Goal: Task Accomplishment & Management: Manage account settings

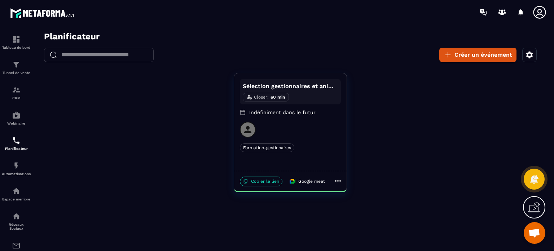
scroll to position [750, 0]
click at [290, 111] on p "Indéfiniment dans le futur" at bounding box center [290, 112] width 101 height 7
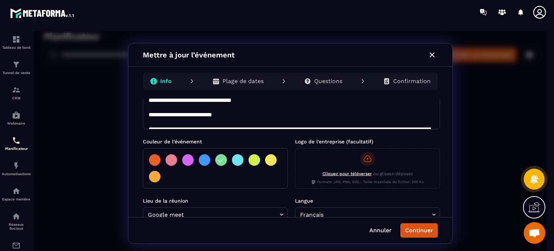
scroll to position [144, 0]
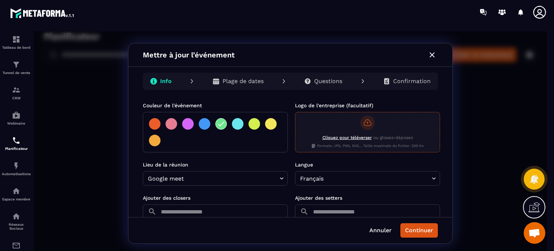
click at [341, 137] on span "Cliquez pour téléverser" at bounding box center [346, 137] width 49 height 5
click at [34, 31] on input "Cliquez pour téléverser ou glissez-déposez Formats: JPG, PNG, SVG... Taille max…" at bounding box center [34, 31] width 0 height 0
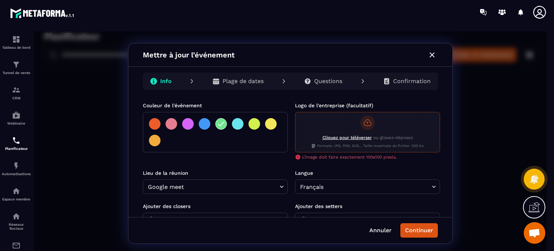
click at [366, 121] on icon at bounding box center [367, 122] width 9 height 9
click at [34, 31] on input "Cliquez pour téléverser ou glissez-déposez Formats: JPG, PNG, SVG... Taille max…" at bounding box center [34, 31] width 0 height 0
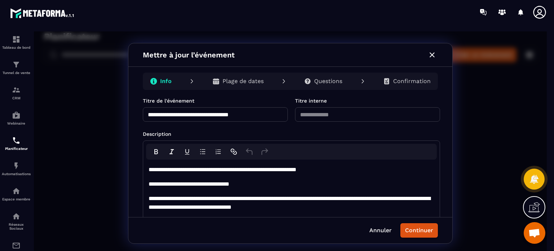
scroll to position [0, 0]
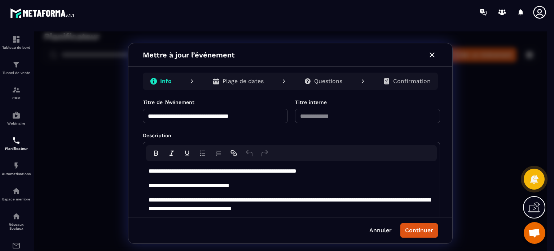
click at [246, 83] on p "Plage de dates" at bounding box center [243, 81] width 41 height 7
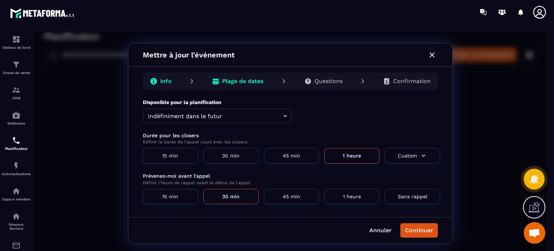
click at [282, 115] on body "Planificateur ​ ​ Créer un événement Sélection gestionnaires et animateurs Clos…" at bounding box center [290, 143] width 513 height 224
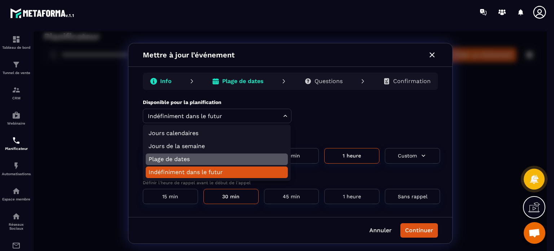
click at [188, 159] on li "Plage de dates" at bounding box center [217, 159] width 142 height 12
type input "******"
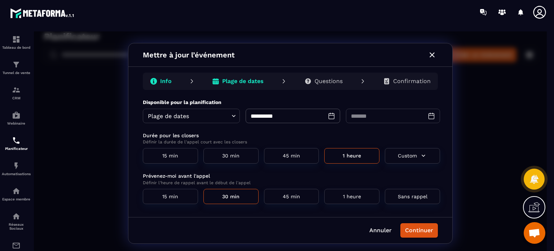
click at [426, 117] on div "​" at bounding box center [393, 116] width 94 height 14
click at [363, 114] on input "tel" at bounding box center [385, 116] width 79 height 14
click at [431, 114] on icon at bounding box center [431, 115] width 7 height 7
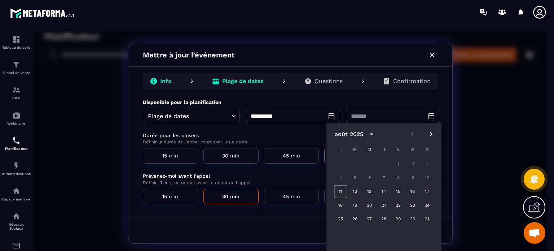
click at [429, 135] on icon "Next month" at bounding box center [431, 134] width 9 height 9
click at [412, 179] on button "13" at bounding box center [412, 177] width 13 height 13
type input "**********"
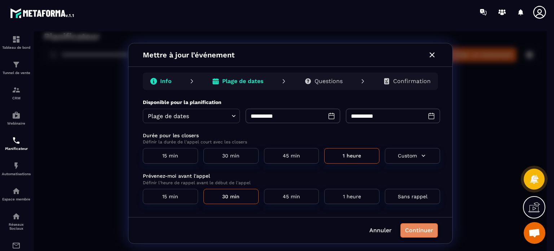
click at [416, 234] on button "Continuer" at bounding box center [419, 230] width 38 height 14
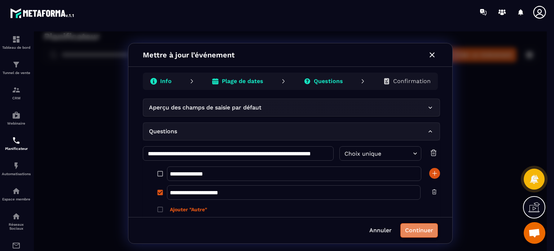
click at [425, 231] on button "Continuer" at bounding box center [419, 230] width 38 height 14
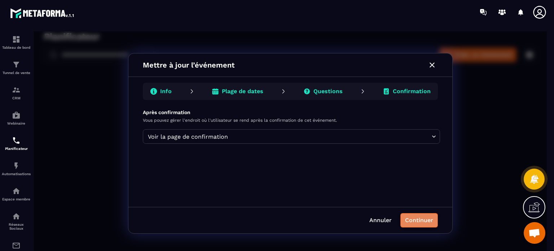
click at [423, 223] on button "Continuer" at bounding box center [419, 220] width 38 height 14
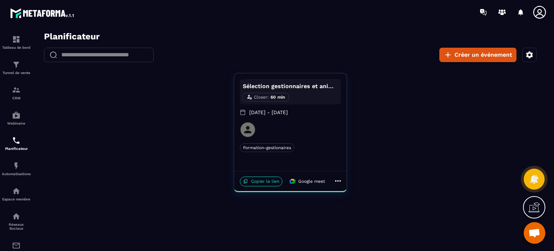
click at [248, 130] on icon at bounding box center [247, 129] width 7 height 7
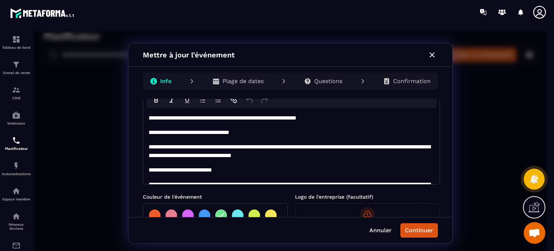
scroll to position [46, 0]
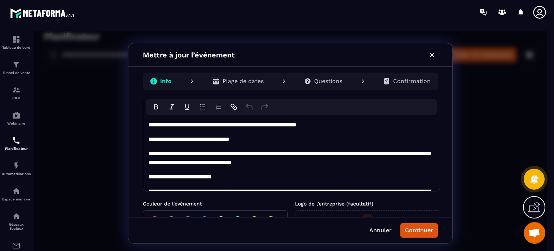
click at [434, 56] on icon "button" at bounding box center [432, 55] width 9 height 9
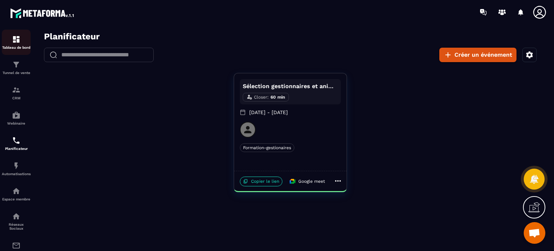
click at [17, 39] on img at bounding box center [16, 39] width 9 height 9
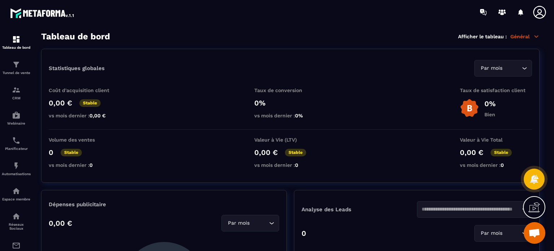
click at [539, 12] on icon at bounding box center [539, 12] width 14 height 14
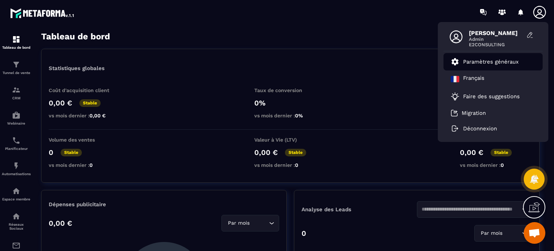
click at [496, 64] on p "Paramètres généraux" at bounding box center [491, 61] width 56 height 6
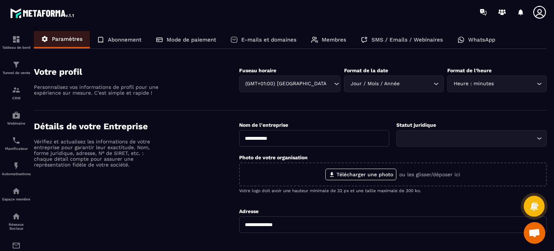
click at [538, 13] on icon at bounding box center [539, 12] width 14 height 14
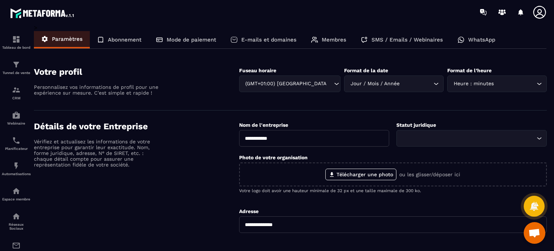
click at [338, 40] on p "Membres" at bounding box center [334, 39] width 25 height 6
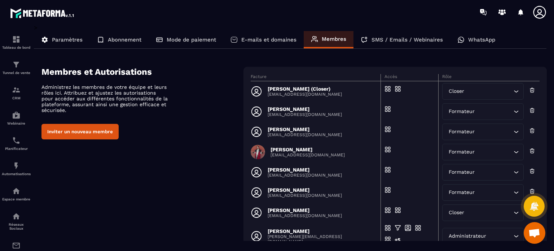
click at [298, 87] on p "[PERSON_NAME] (Closer)" at bounding box center [305, 89] width 74 height 6
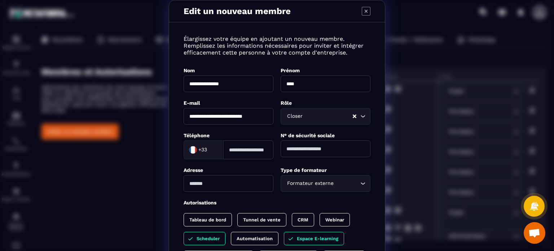
scroll to position [108, 0]
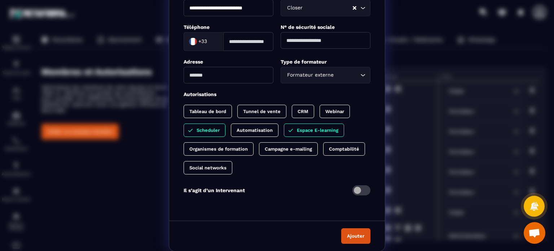
click at [353, 8] on icon "Clear Selected" at bounding box center [355, 8] width 4 height 4
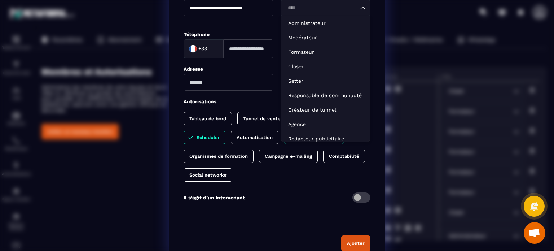
click at [361, 9] on icon "Search for option" at bounding box center [362, 7] width 7 height 7
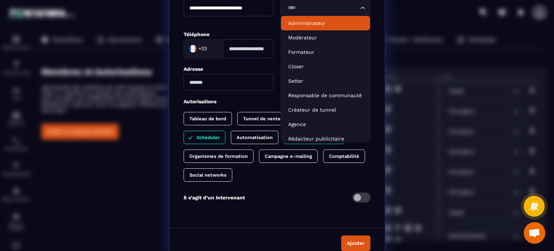
click at [349, 18] on li "Administrateur" at bounding box center [325, 23] width 89 height 14
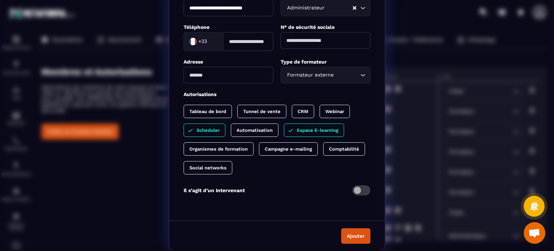
click at [353, 8] on icon "Clear Selected" at bounding box center [355, 8] width 4 height 4
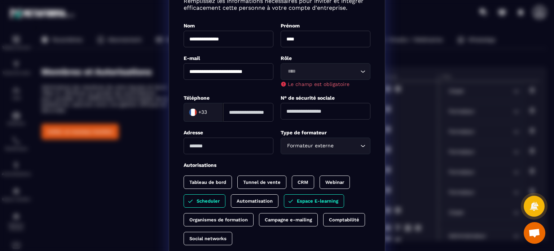
scroll to position [0, 0]
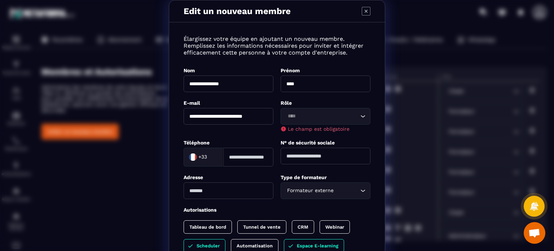
click at [364, 12] on icon "Modal window" at bounding box center [366, 11] width 9 height 9
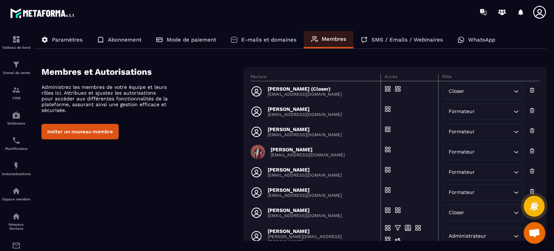
click at [257, 91] on icon at bounding box center [257, 91] width 12 height 12
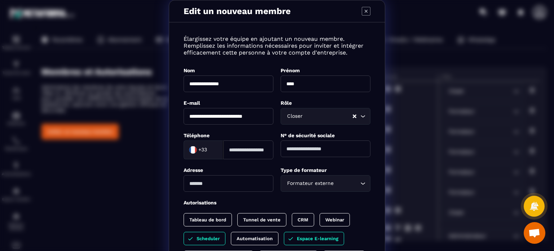
click at [241, 47] on p "Élargissez votre équipe en ajoutant un nouveau membre. Remplissez les informati…" at bounding box center [277, 45] width 187 height 21
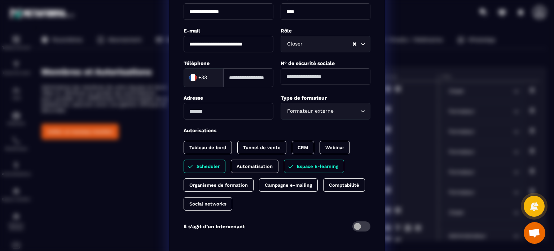
scroll to position [108, 0]
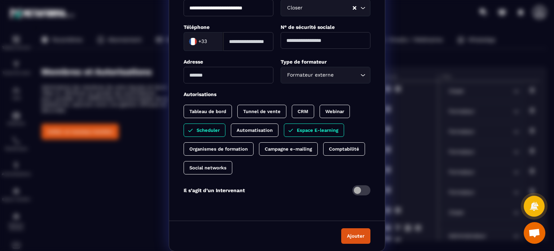
click at [359, 233] on button "Ajouter" at bounding box center [355, 236] width 29 height 16
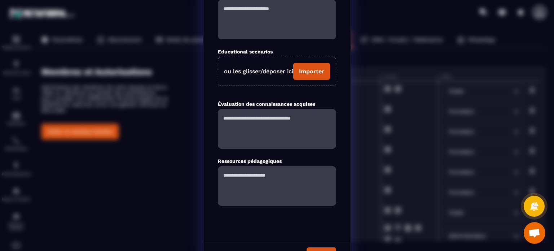
scroll to position [92, 0]
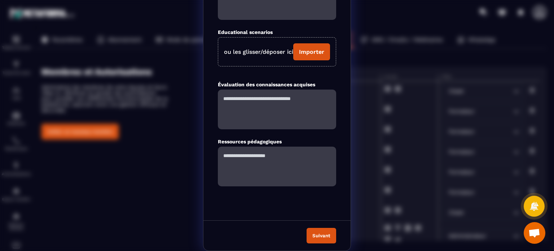
click at [313, 233] on button "Suivant" at bounding box center [322, 236] width 30 height 16
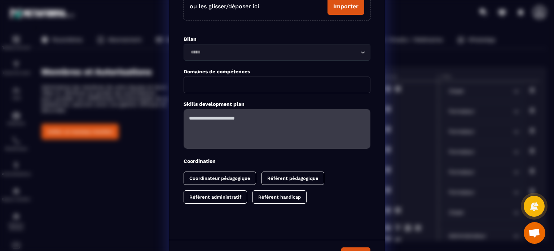
scroll to position [49, 0]
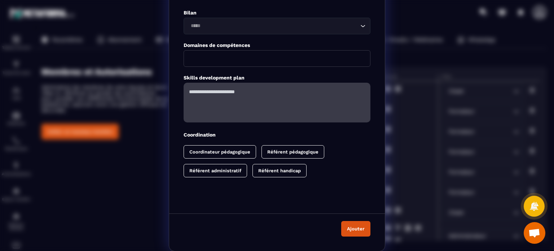
click at [354, 228] on button "Ajouter" at bounding box center [355, 229] width 29 height 16
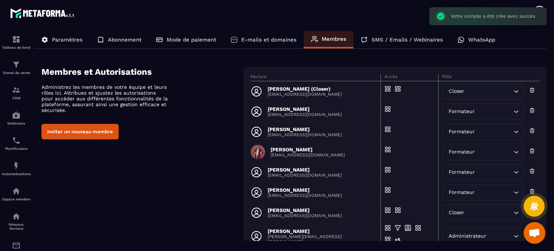
click at [289, 150] on p "[PERSON_NAME]" at bounding box center [308, 149] width 74 height 6
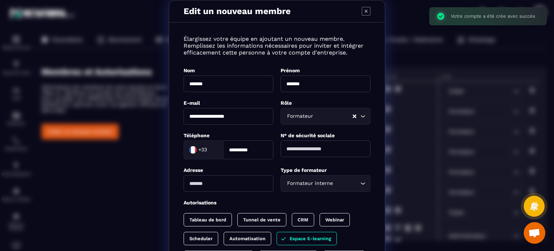
scroll to position [108, 0]
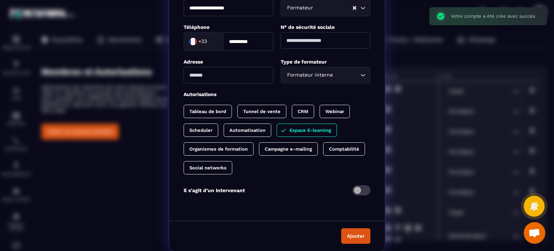
click at [357, 233] on button "Ajouter" at bounding box center [355, 236] width 29 height 16
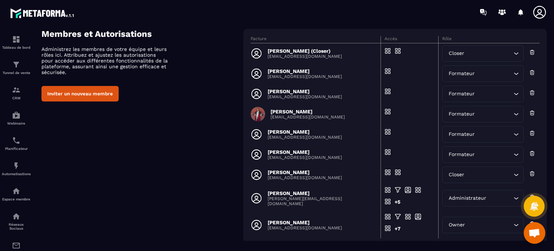
scroll to position [74, 0]
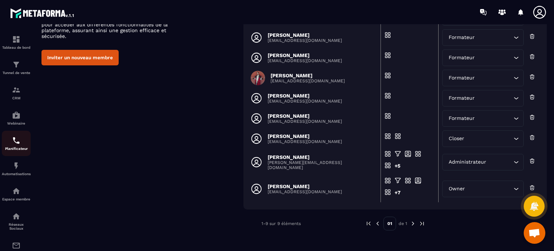
click at [17, 142] on img at bounding box center [16, 140] width 9 height 9
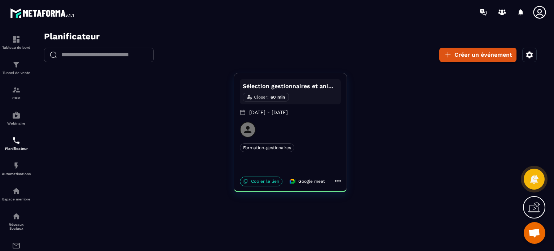
click at [338, 180] on icon at bounding box center [338, 180] width 9 height 9
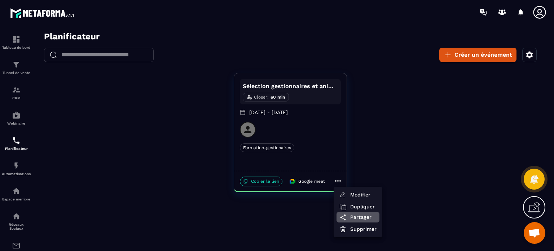
click at [360, 215] on span "Partager" at bounding box center [363, 217] width 26 height 8
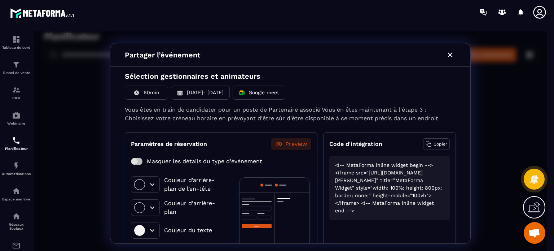
click at [450, 54] on icon "button" at bounding box center [450, 55] width 9 height 9
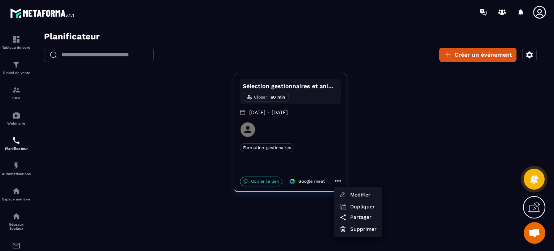
click at [247, 129] on div at bounding box center [290, 143] width 513 height 224
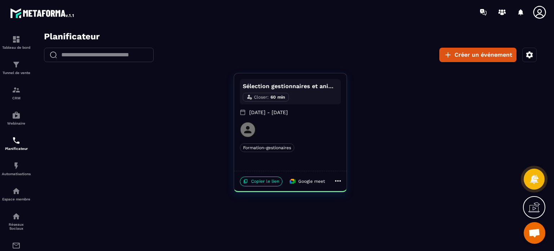
click at [338, 181] on icon at bounding box center [338, 180] width 9 height 9
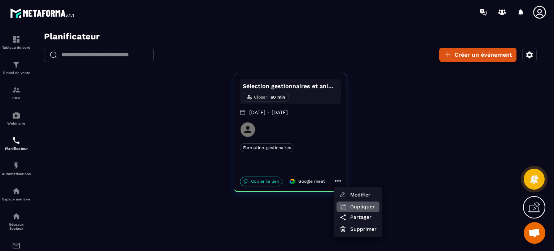
click at [369, 208] on span "Dupliquer" at bounding box center [363, 207] width 26 height 8
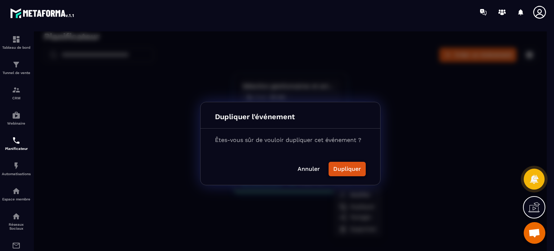
click at [347, 171] on button "Dupliquer" at bounding box center [347, 169] width 37 height 14
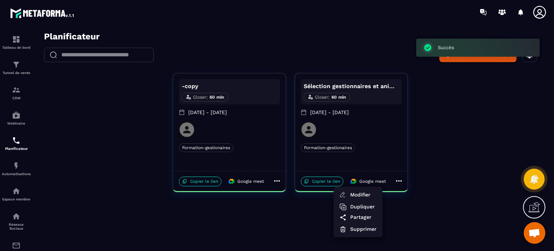
click at [328, 147] on div at bounding box center [290, 143] width 513 height 224
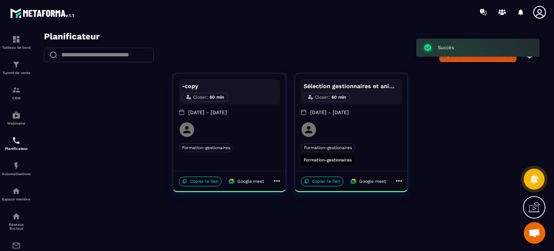
click at [328, 147] on span "Formation-gestionaires" at bounding box center [328, 147] width 54 height 6
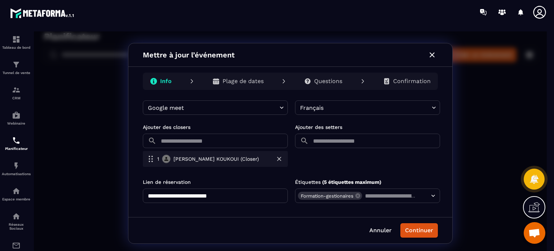
scroll to position [217, 0]
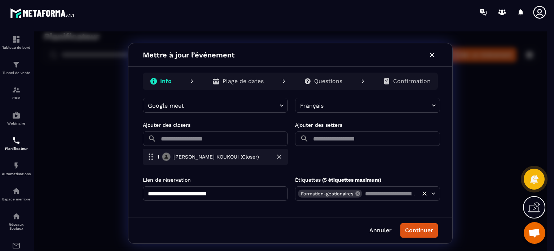
click at [359, 192] on icon at bounding box center [357, 193] width 5 height 5
click at [431, 193] on icon "Open" at bounding box center [433, 193] width 4 height 2
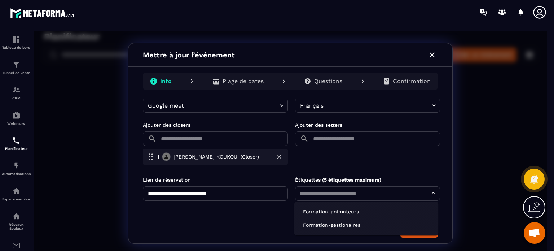
click at [364, 212] on li "Formation-animateurs" at bounding box center [366, 212] width 139 height 12
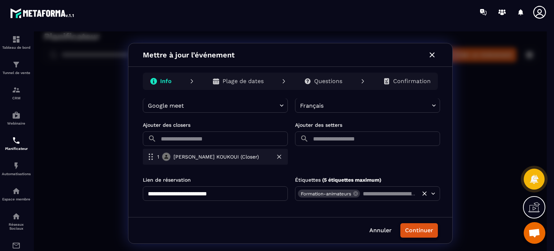
click at [423, 231] on button "Continuer" at bounding box center [419, 230] width 38 height 14
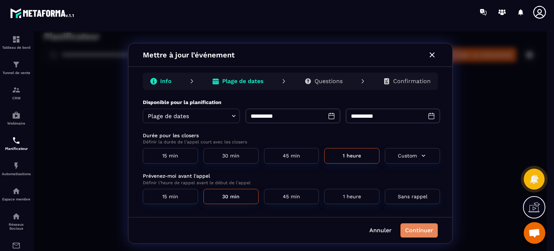
click at [429, 232] on button "Continuer" at bounding box center [419, 230] width 38 height 14
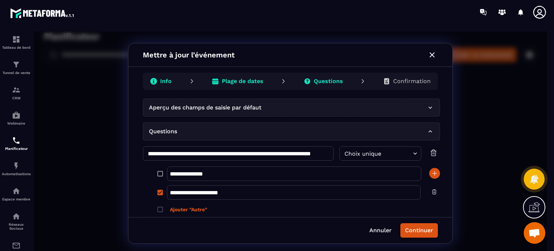
click at [429, 232] on button "Continuer" at bounding box center [419, 230] width 38 height 14
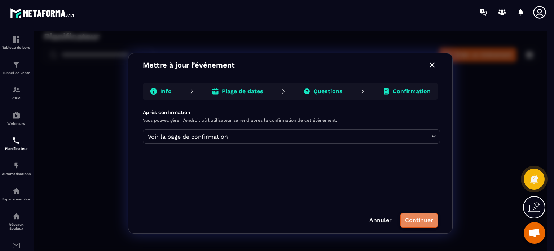
click at [425, 219] on button "Continuer" at bounding box center [419, 220] width 38 height 14
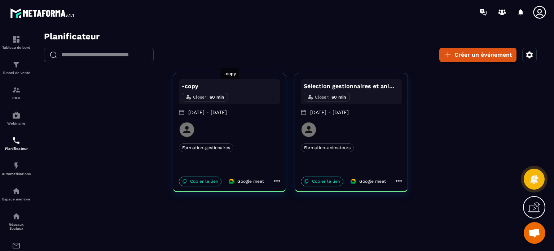
click at [193, 87] on p "-copy" at bounding box center [229, 86] width 95 height 9
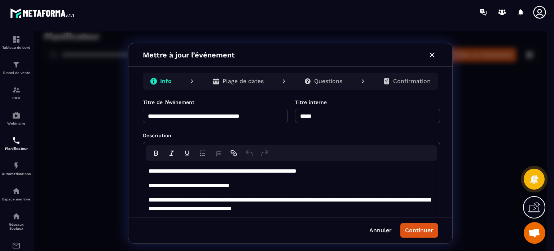
click at [255, 117] on input "**********" at bounding box center [215, 116] width 145 height 14
drag, startPoint x: 274, startPoint y: 118, endPoint x: 256, endPoint y: 118, distance: 18.0
click at [256, 118] on input "**********" at bounding box center [215, 116] width 145 height 14
drag, startPoint x: 223, startPoint y: 116, endPoint x: 176, endPoint y: 114, distance: 46.6
click at [176, 114] on input "**********" at bounding box center [215, 116] width 145 height 14
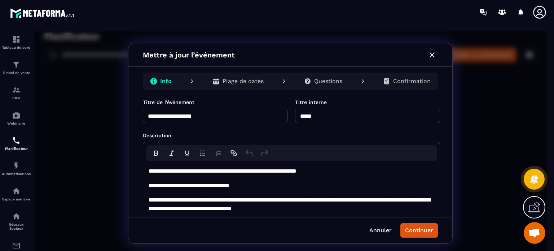
click at [230, 114] on input "**********" at bounding box center [215, 116] width 145 height 14
type input "**********"
drag, startPoint x: 332, startPoint y: 115, endPoint x: 276, endPoint y: 114, distance: 55.9
click at [276, 114] on div "**********" at bounding box center [291, 110] width 297 height 25
drag, startPoint x: 253, startPoint y: 114, endPoint x: 136, endPoint y: 117, distance: 117.6
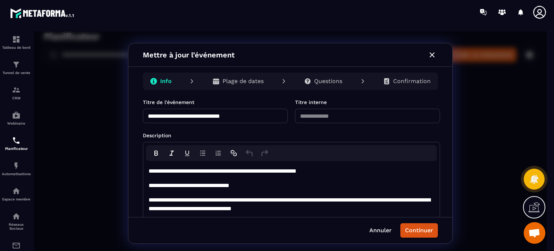
click at [136, 117] on div "**********" at bounding box center [290, 157] width 324 height 118
click at [415, 230] on button "Continuer" at bounding box center [419, 230] width 38 height 14
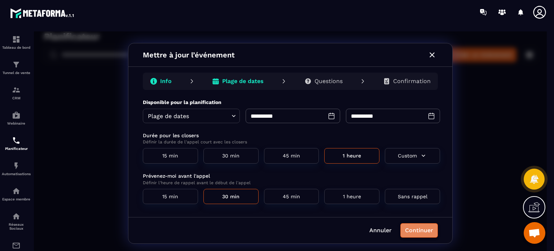
click at [414, 229] on button "Continuer" at bounding box center [419, 230] width 38 height 14
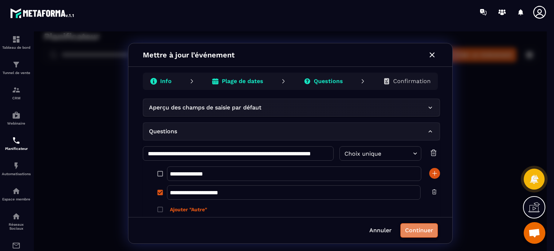
click at [414, 229] on button "Continuer" at bounding box center [419, 230] width 38 height 14
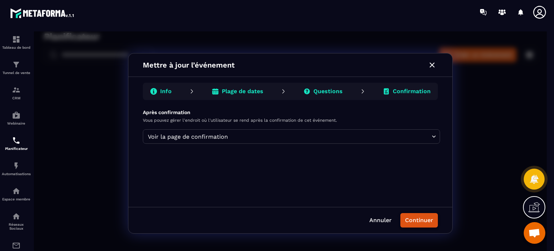
click at [422, 216] on button "Continuer" at bounding box center [419, 220] width 38 height 14
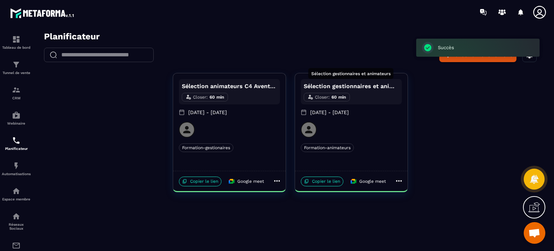
click at [354, 84] on p "Sélection gestionnaires et animateurs" at bounding box center [351, 86] width 95 height 9
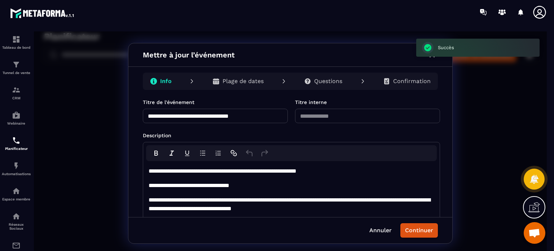
drag, startPoint x: 277, startPoint y: 115, endPoint x: 138, endPoint y: 118, distance: 139.3
click at [138, 118] on div "**********" at bounding box center [290, 157] width 324 height 118
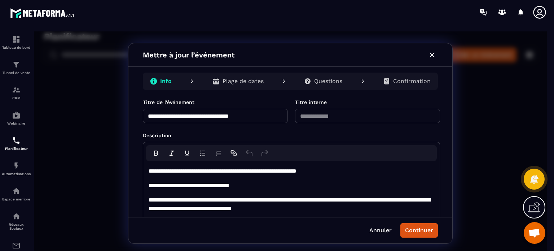
paste input "text"
drag, startPoint x: 204, startPoint y: 116, endPoint x: 176, endPoint y: 116, distance: 28.1
click at [176, 116] on input "**********" at bounding box center [215, 116] width 145 height 14
click at [264, 117] on input "**********" at bounding box center [215, 116] width 145 height 14
click at [199, 117] on input "**********" at bounding box center [215, 116] width 145 height 14
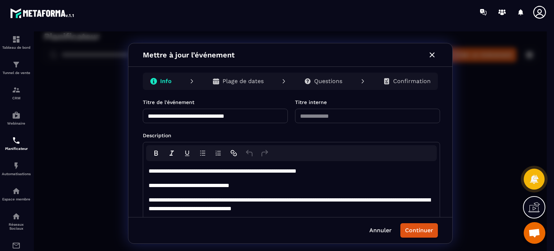
click at [250, 112] on input "**********" at bounding box center [215, 116] width 145 height 14
click at [194, 115] on input "**********" at bounding box center [215, 116] width 145 height 14
type input "**********"
click at [416, 232] on button "Continuer" at bounding box center [419, 230] width 38 height 14
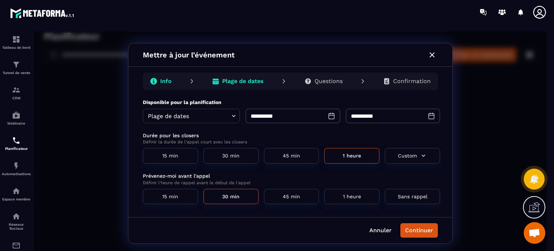
click at [418, 229] on button "Continuer" at bounding box center [419, 230] width 38 height 14
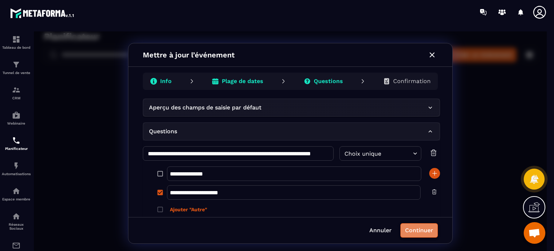
click at [423, 229] on button "Continuer" at bounding box center [419, 230] width 38 height 14
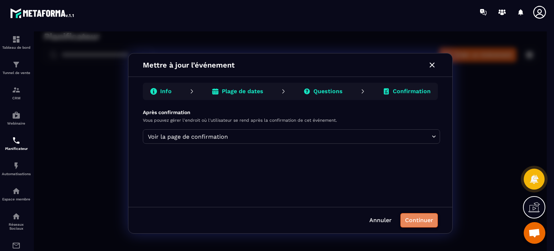
click at [423, 223] on button "Continuer" at bounding box center [419, 220] width 38 height 14
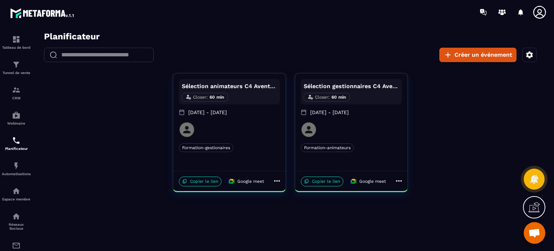
click at [469, 190] on div "Sélection animateurs C4 Aventures Closer : 60 min [DATE] - [DATE] Formation-ges…" at bounding box center [290, 132] width 513 height 119
click at [478, 174] on div "Sélection animateurs C4 Aventures Closer : 60 min [DATE] - [DATE] Formation-ges…" at bounding box center [290, 132] width 513 height 119
click at [452, 155] on div "Sélection animateurs C4 Aventures Closer : 60 min [DATE] - [DATE] Formation-ges…" at bounding box center [290, 132] width 513 height 119
click at [157, 150] on div "Sélection animateurs C4 Aventures Closer : 60 min [DATE] - [DATE] Formation-ges…" at bounding box center [290, 132] width 513 height 119
click at [400, 183] on icon at bounding box center [399, 180] width 9 height 9
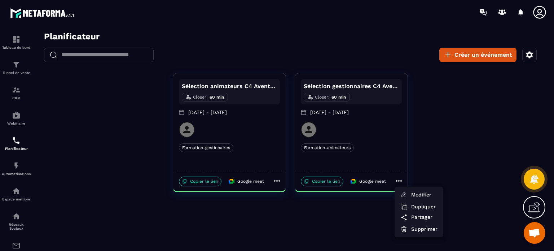
drag, startPoint x: 376, startPoint y: 141, endPoint x: 208, endPoint y: 137, distance: 167.4
click at [203, 135] on div at bounding box center [290, 143] width 513 height 224
click at [399, 180] on icon at bounding box center [399, 180] width 6 height 1
click at [427, 219] on span "Partager" at bounding box center [424, 217] width 26 height 8
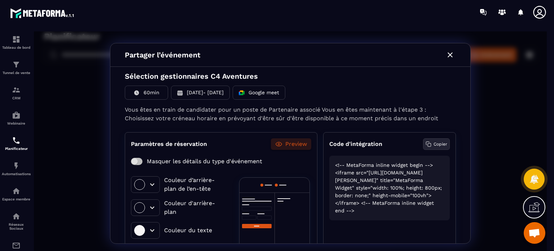
click at [437, 143] on p "Copier" at bounding box center [441, 144] width 14 height 6
click at [450, 54] on icon "button" at bounding box center [450, 54] width 5 height 5
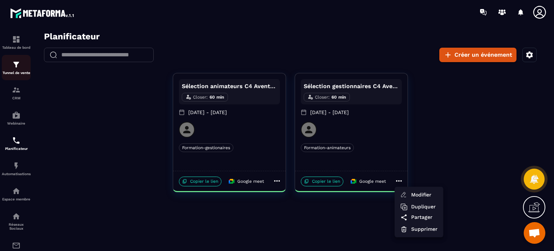
click at [17, 71] on p "Tunnel de vente" at bounding box center [16, 73] width 29 height 4
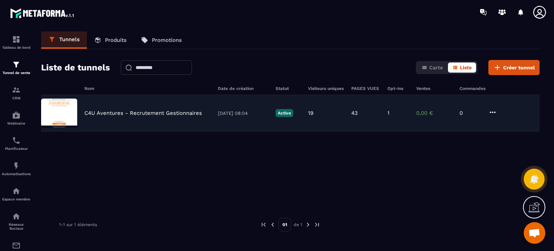
click at [100, 112] on p "C4U Aventures - Recrutement Gestionnaires" at bounding box center [143, 113] width 118 height 6
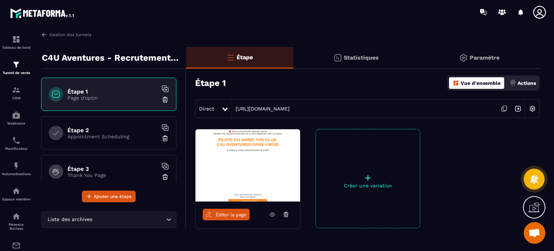
click at [111, 138] on p "Appointment Scheduling" at bounding box center [112, 136] width 90 height 6
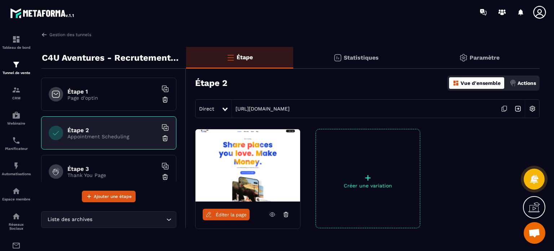
click at [224, 215] on span "Éditer la page" at bounding box center [231, 214] width 31 height 5
